Goal: Use online tool/utility: Utilize a website feature to perform a specific function

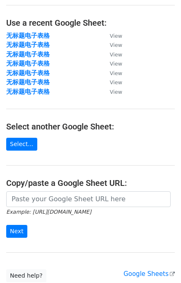
scroll to position [83, 0]
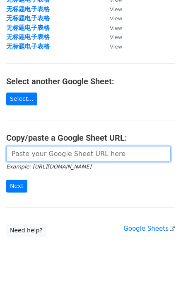
click at [30, 158] on input "url" at bounding box center [88, 154] width 165 height 16
paste input "[URL][DOMAIN_NAME]"
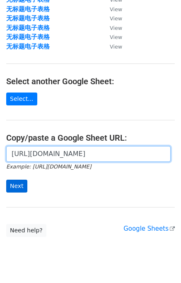
type input "[URL][DOMAIN_NAME]"
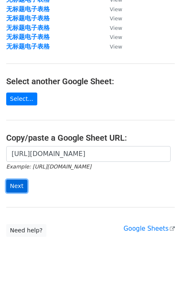
click at [13, 186] on input "Next" at bounding box center [16, 186] width 21 height 13
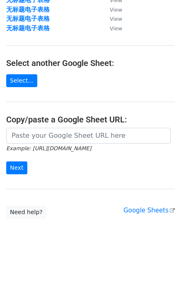
scroll to position [102, 0]
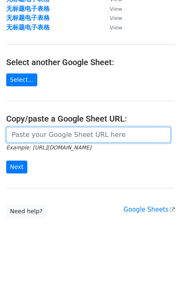
click at [34, 134] on input "url" at bounding box center [88, 135] width 165 height 16
paste input "[URL][DOMAIN_NAME]"
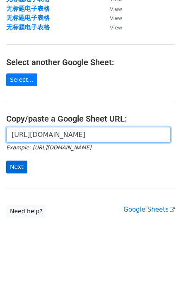
type input "[URL][DOMAIN_NAME]"
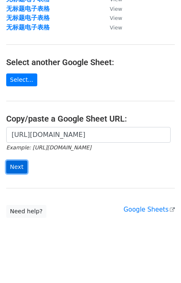
click at [13, 167] on input "Next" at bounding box center [16, 167] width 21 height 13
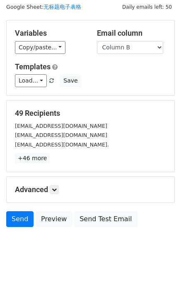
scroll to position [38, 0]
